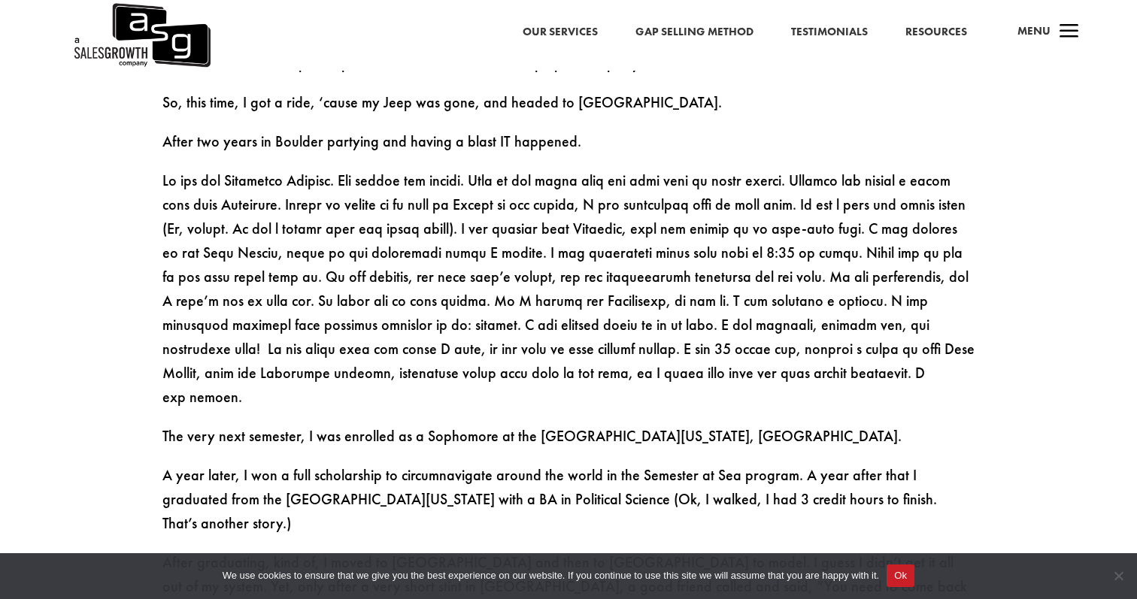
scroll to position [1171, 0]
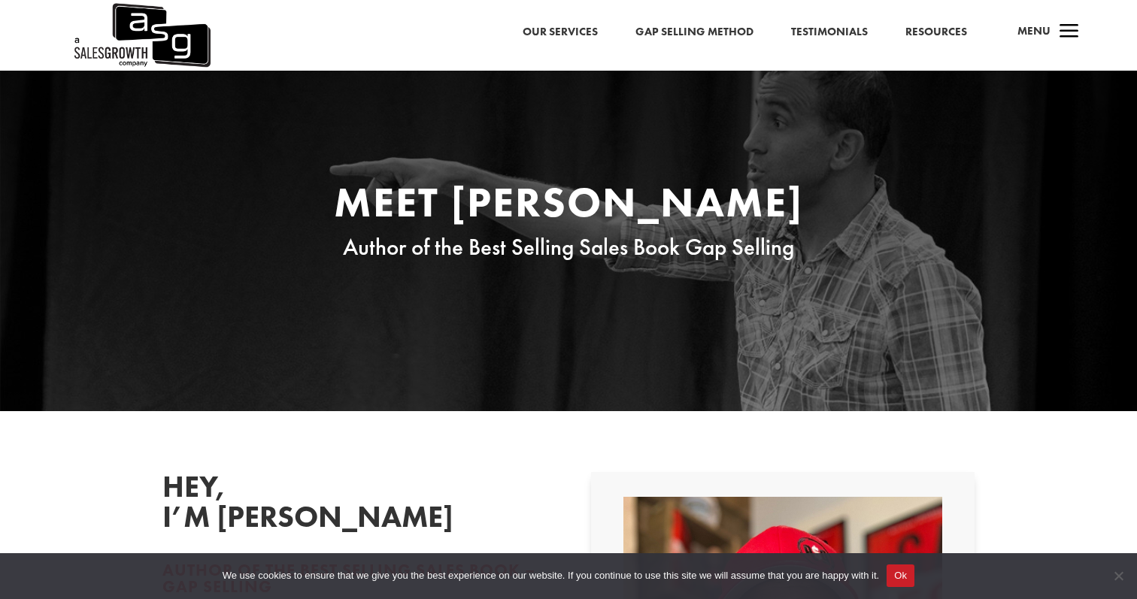
click at [131, 40] on img at bounding box center [141, 35] width 138 height 71
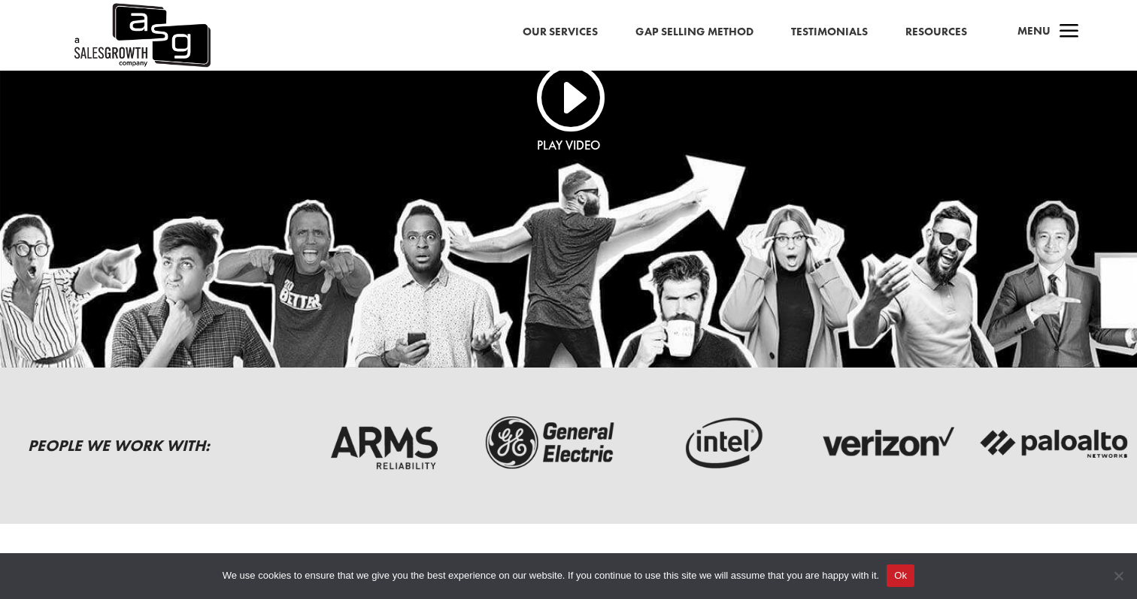
scroll to position [148, 0]
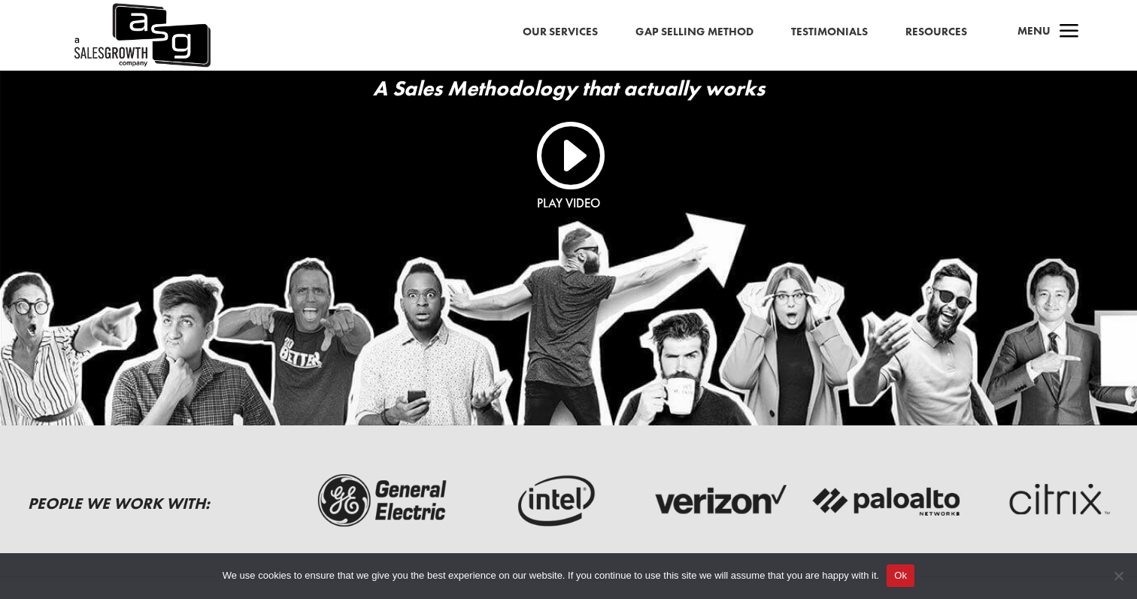
click at [579, 165] on link "I" at bounding box center [568, 153] width 72 height 72
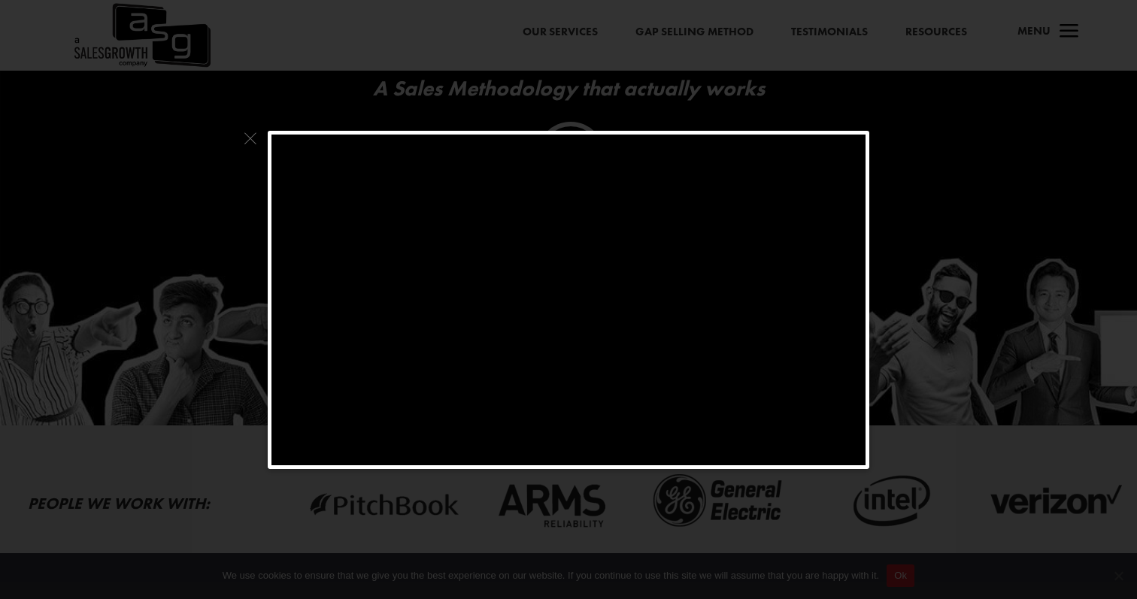
click at [253, 140] on span at bounding box center [251, 142] width 20 height 23
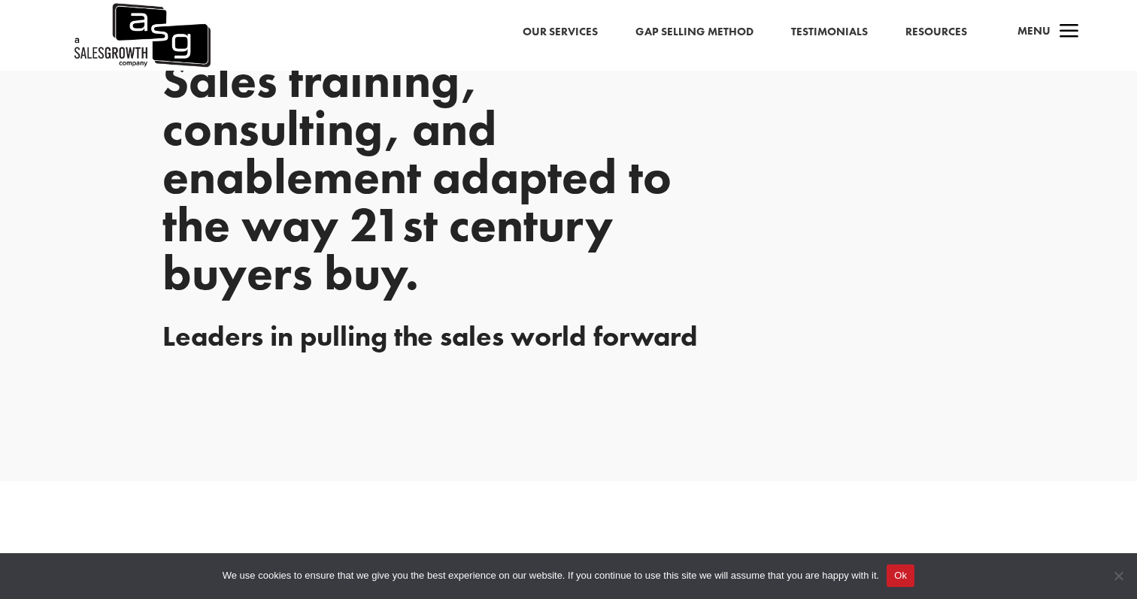
scroll to position [2233, 0]
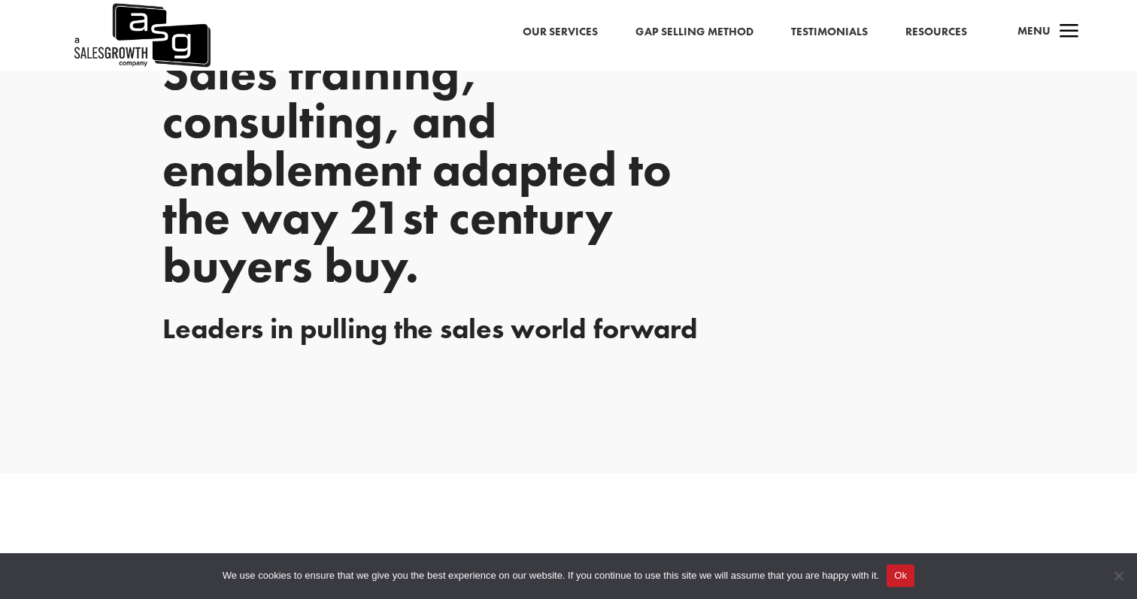
click at [914, 577] on button "Ok" at bounding box center [900, 576] width 28 height 23
